Goal: Transaction & Acquisition: Purchase product/service

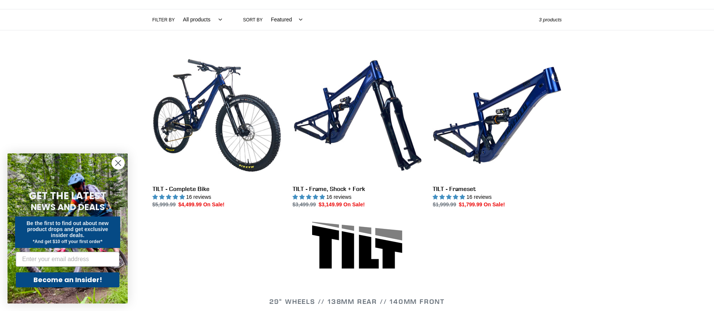
scroll to position [169, 0]
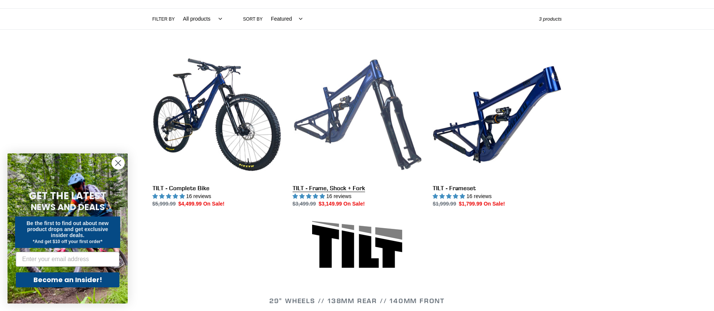
click at [340, 190] on link "TILT - Frame, Shock + Fork" at bounding box center [356, 129] width 129 height 158
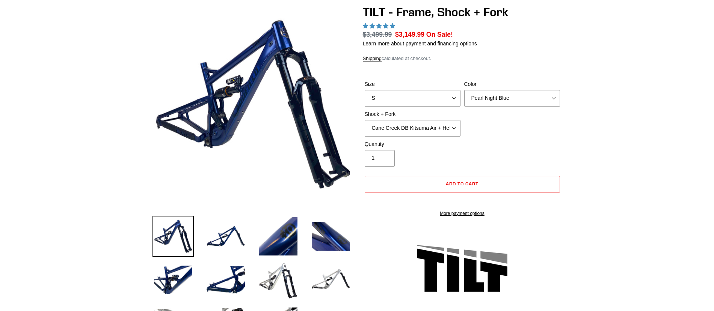
scroll to position [68, 0]
select select "highest-rating"
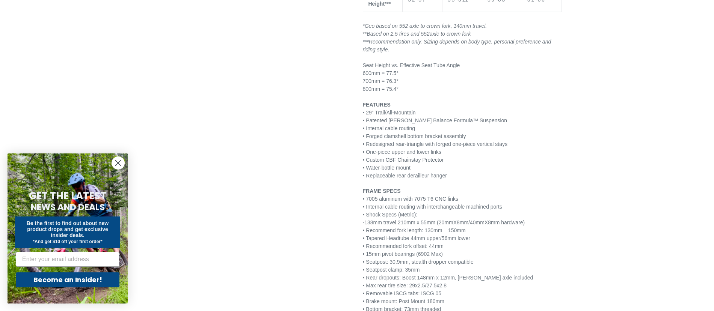
scroll to position [834, 0]
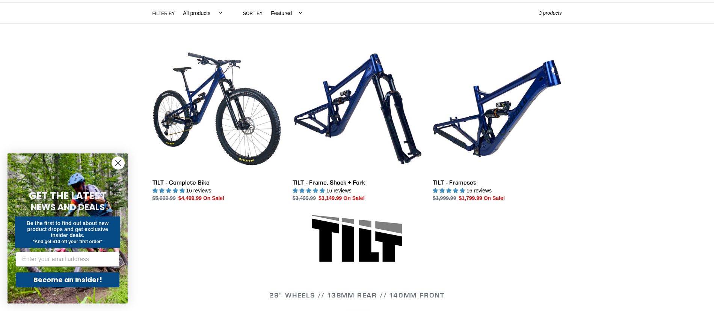
scroll to position [169, 0]
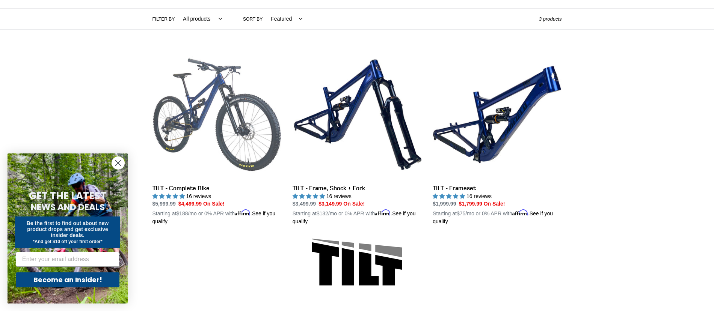
click at [194, 190] on link "TILT - Complete Bike" at bounding box center [216, 138] width 129 height 176
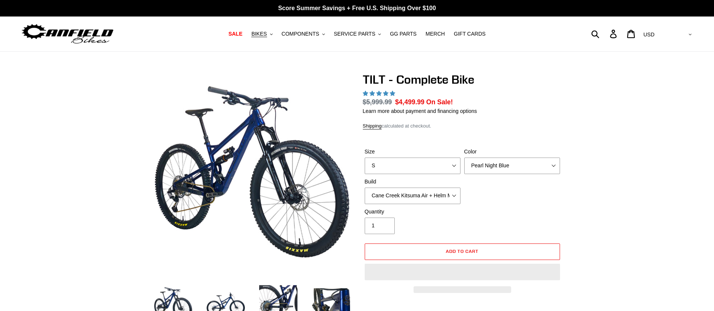
select select "highest-rating"
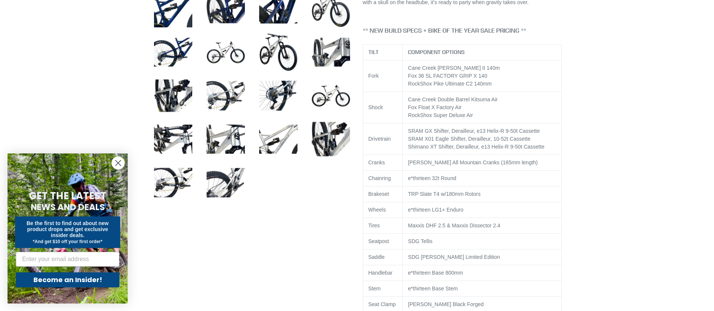
scroll to position [355, 0]
